Goal: Information Seeking & Learning: Learn about a topic

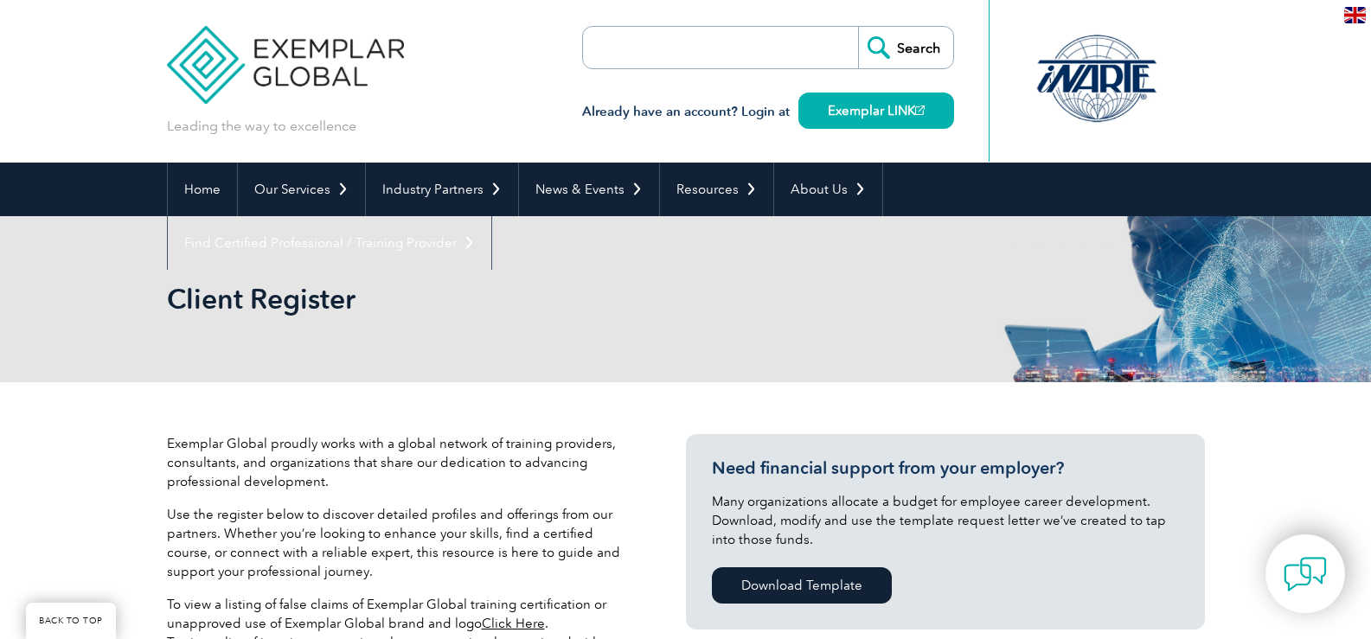
select select "[GEOGRAPHIC_DATA]"
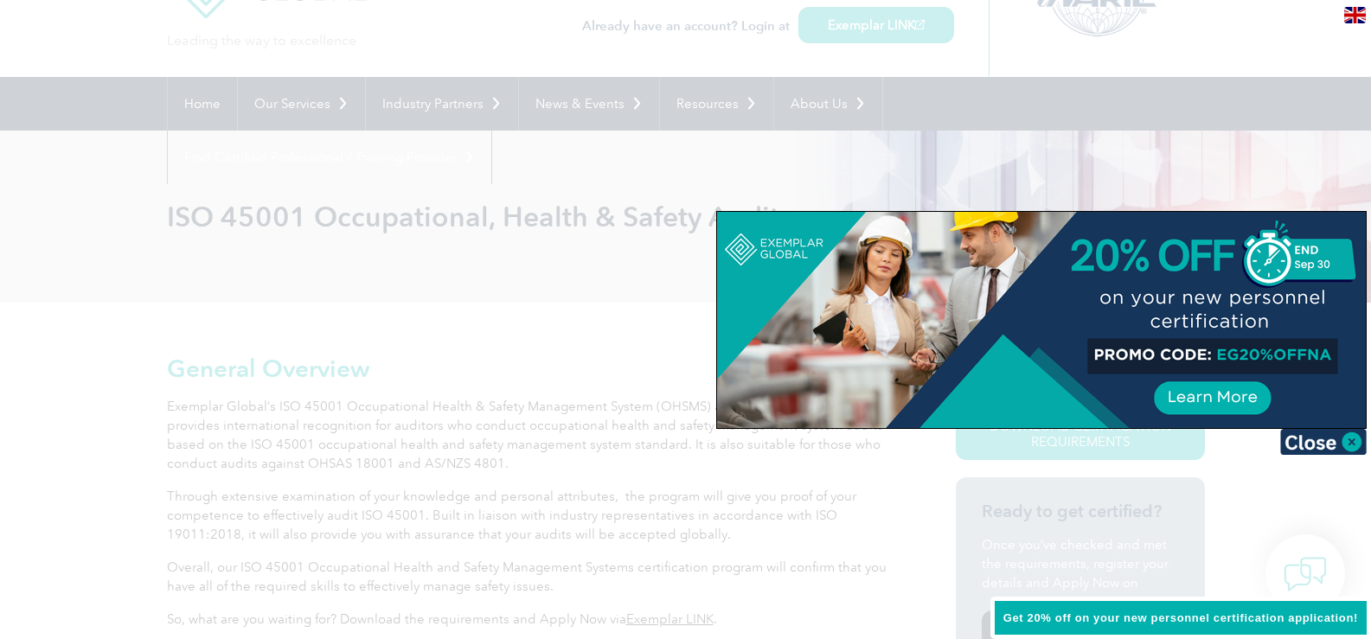
scroll to position [231, 0]
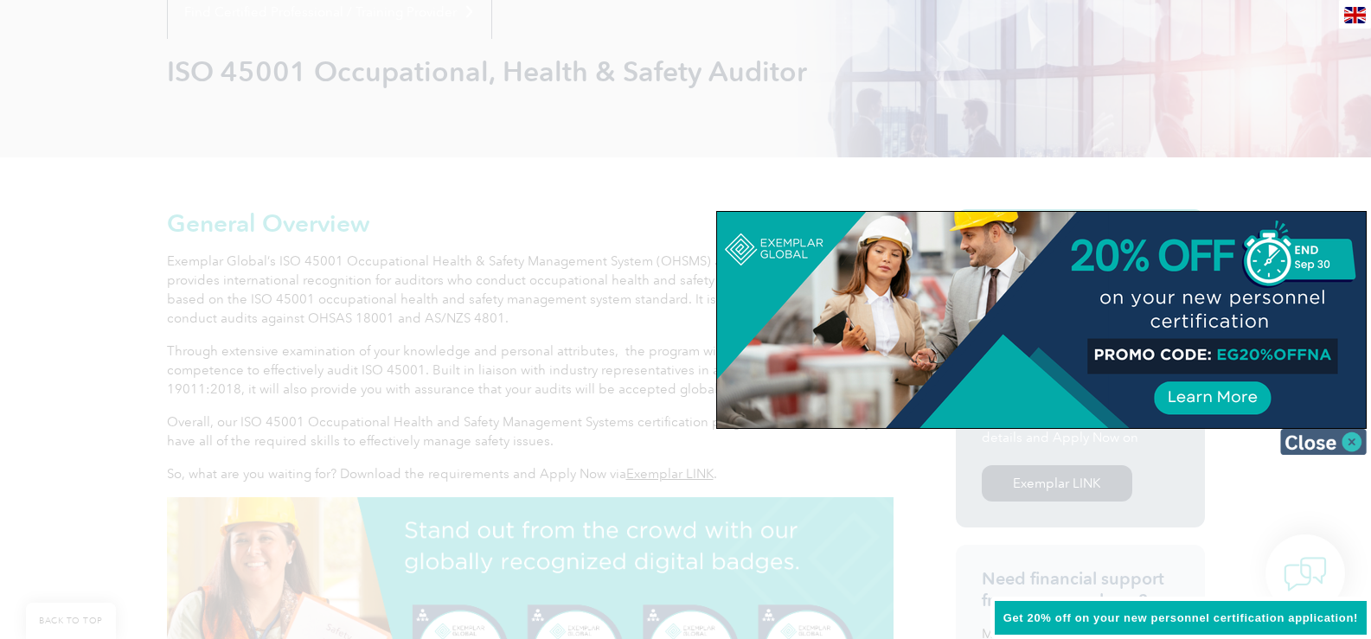
click at [1354, 438] on img at bounding box center [1323, 442] width 86 height 26
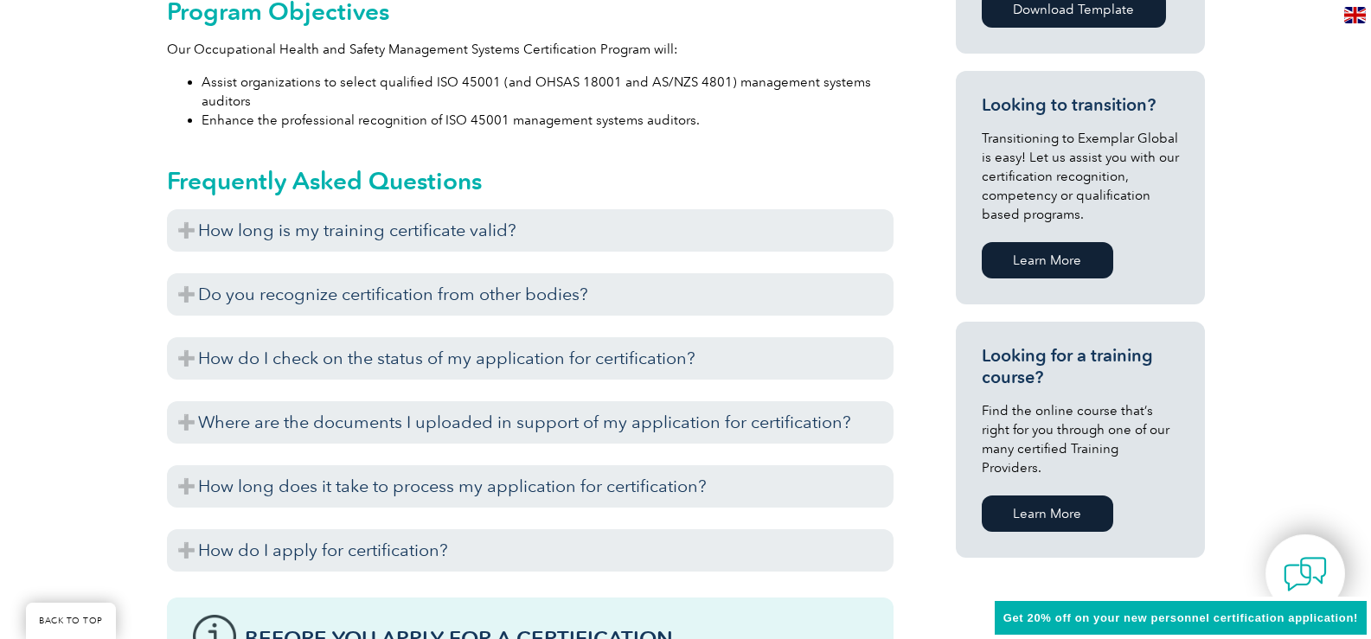
scroll to position [1033, 0]
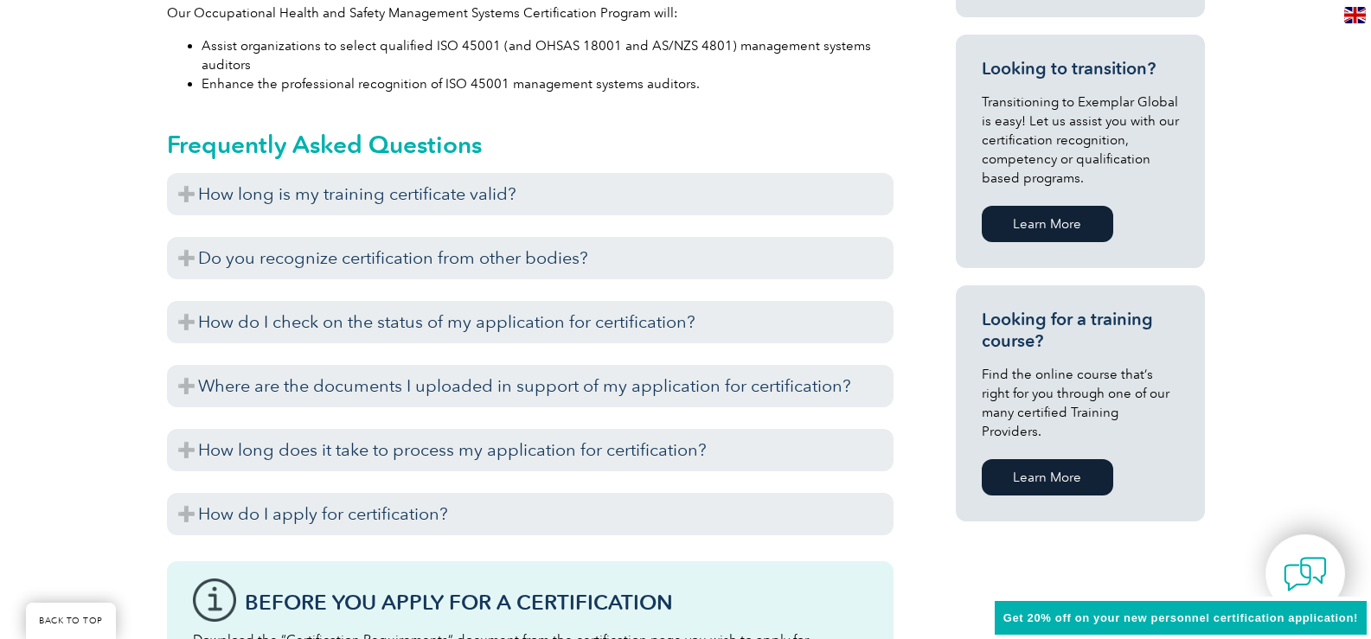
click at [1341, 283] on div "General Overview Exemplar Global’s ISO 45001 Occupational Health & Safety Manag…" at bounding box center [685, 295] width 1371 height 1879
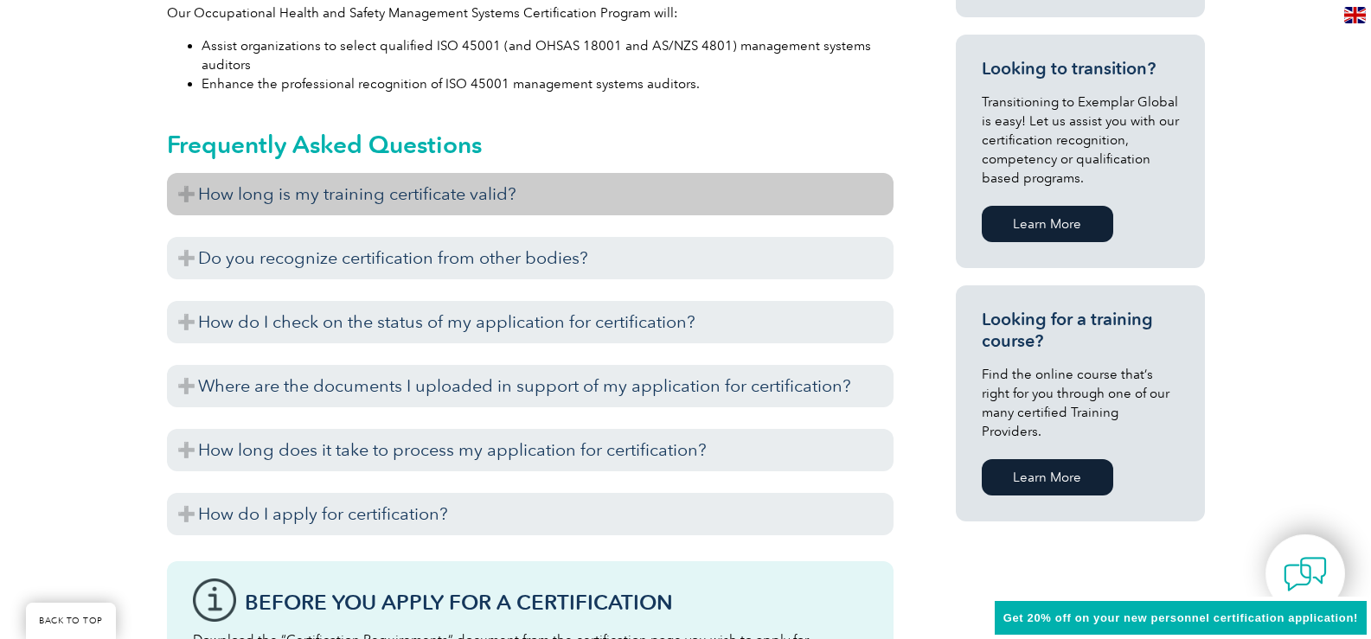
click at [273, 208] on h3 "How long is my training certificate valid?" at bounding box center [530, 194] width 726 height 42
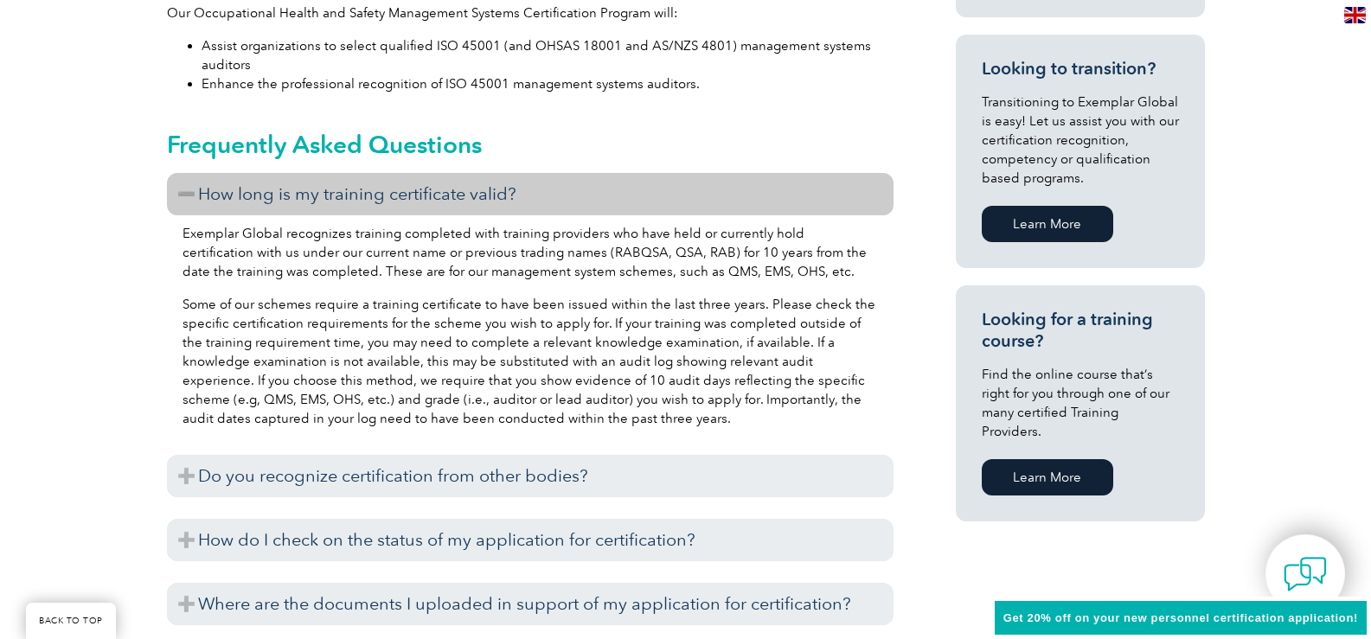
click at [273, 208] on h3 "How long is my training certificate valid?" at bounding box center [530, 194] width 726 height 42
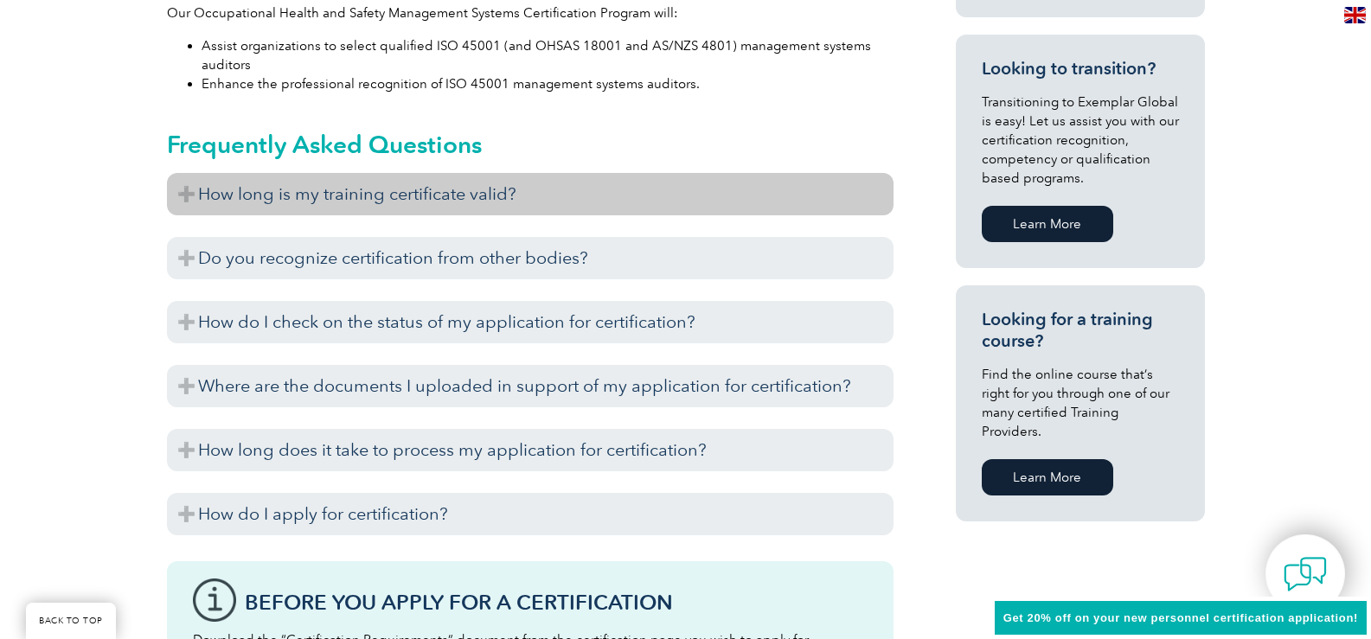
click at [271, 208] on h3 "How long is my training certificate valid?" at bounding box center [530, 194] width 726 height 42
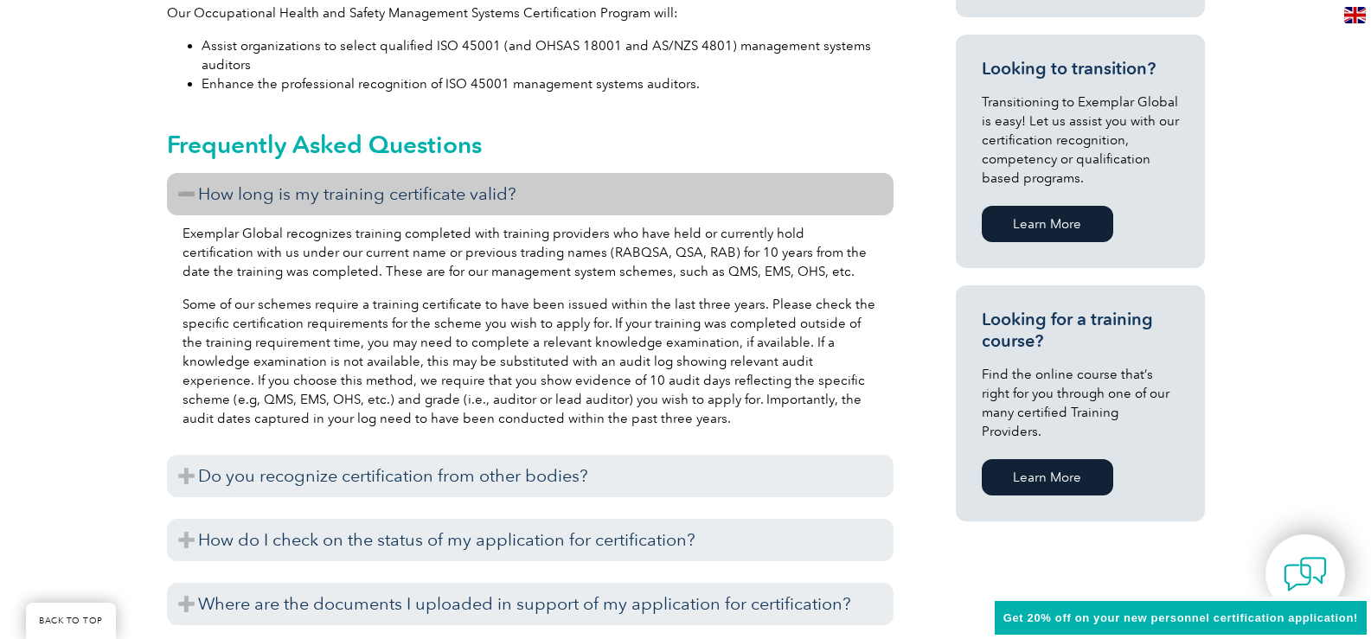
click at [271, 208] on h3 "How long is my training certificate valid?" at bounding box center [530, 194] width 726 height 42
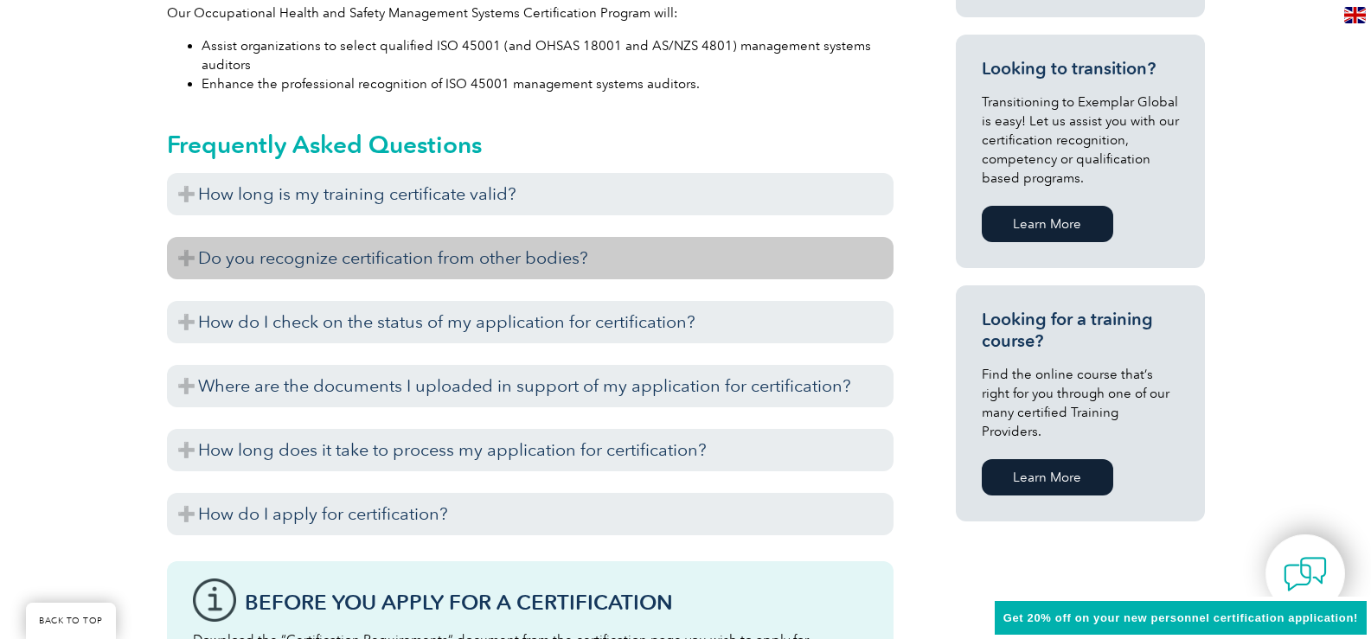
click at [284, 253] on h3 "Do you recognize certification from other bodies?" at bounding box center [530, 258] width 726 height 42
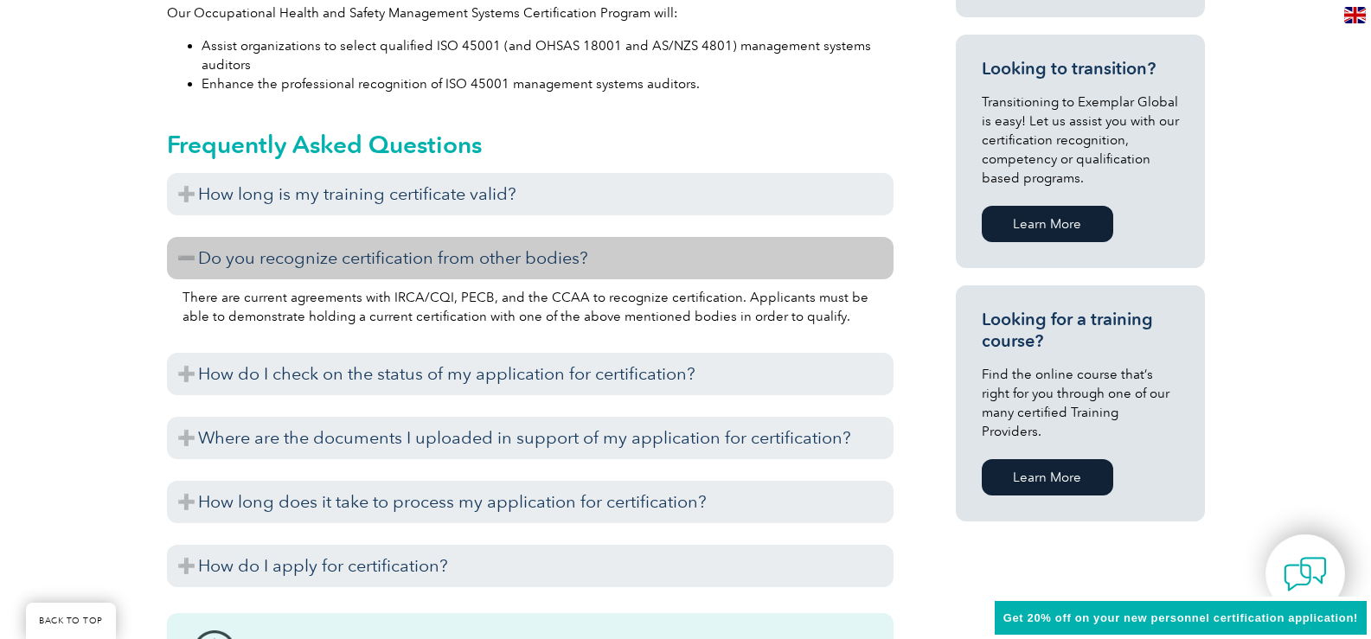
click at [284, 253] on h3 "Do you recognize certification from other bodies?" at bounding box center [530, 258] width 726 height 42
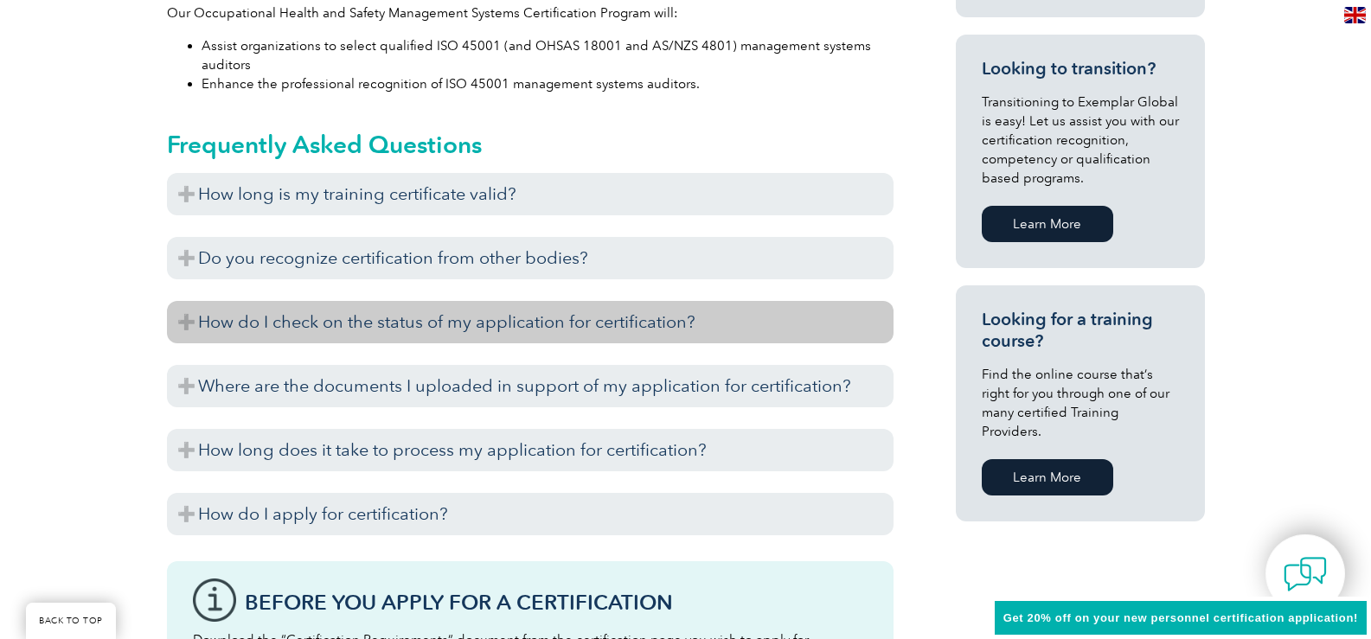
click at [286, 319] on h3 "How do I check on the status of my application for certification?" at bounding box center [530, 322] width 726 height 42
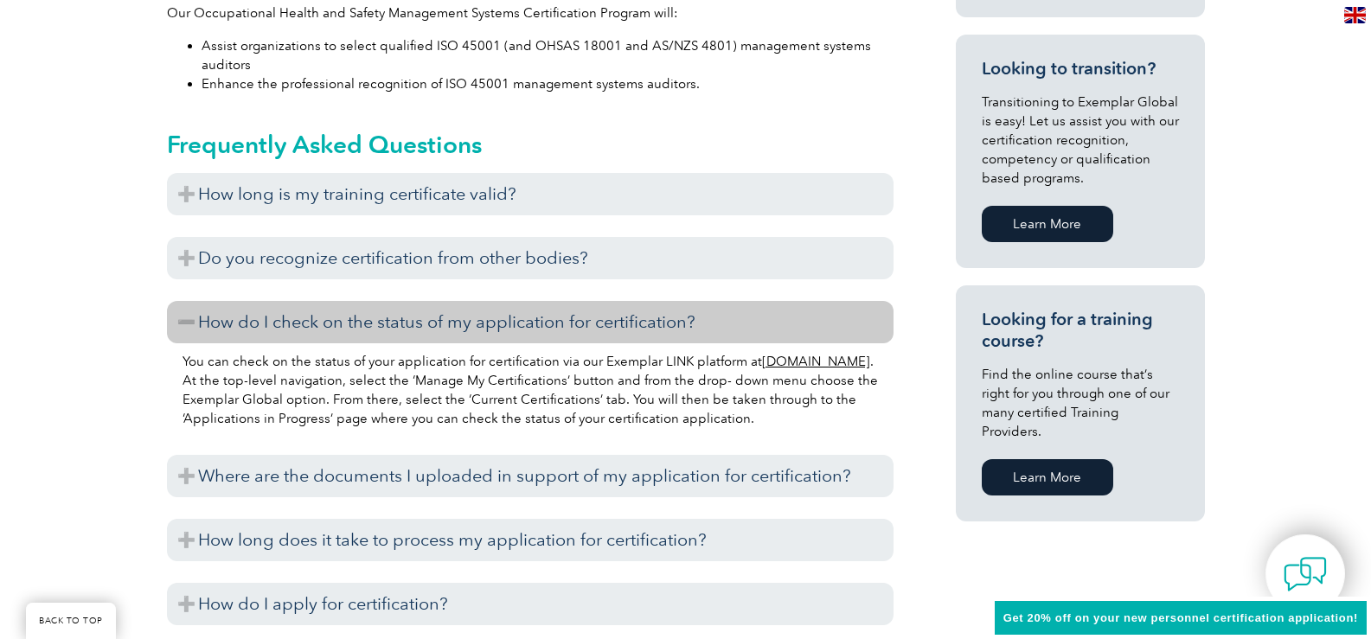
click at [286, 319] on h3 "How do I check on the status of my application for certification?" at bounding box center [530, 322] width 726 height 42
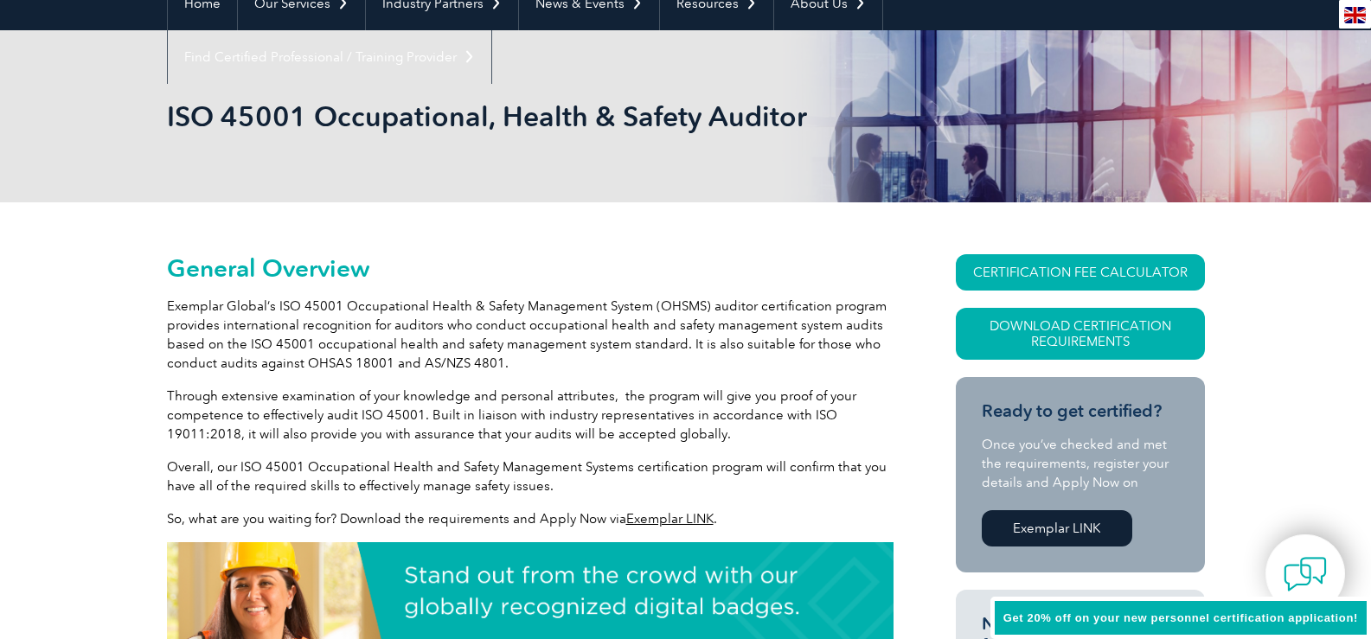
scroll to position [0, 0]
